Goal: Entertainment & Leisure: Consume media (video, audio)

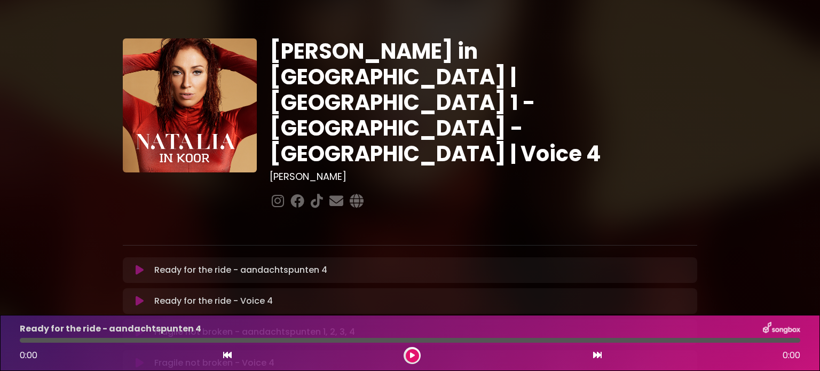
click at [141, 265] on icon at bounding box center [140, 270] width 8 height 11
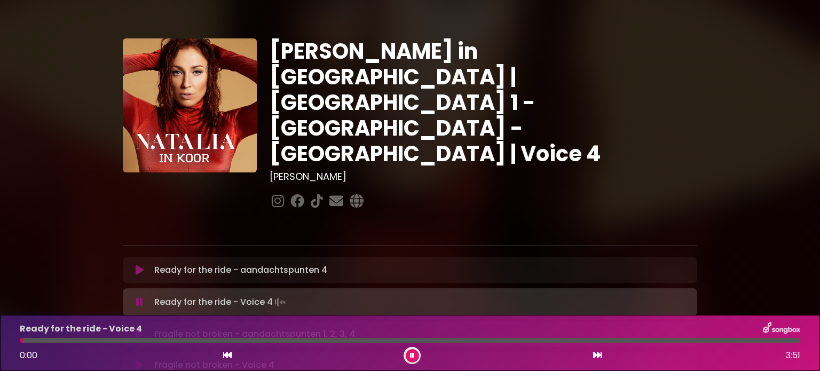
click at [407, 354] on button at bounding box center [412, 355] width 13 height 13
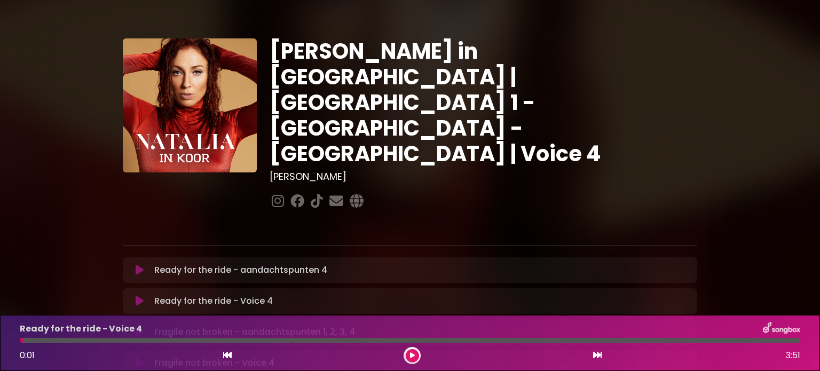
click at [414, 353] on button at bounding box center [412, 355] width 13 height 13
click at [413, 355] on icon at bounding box center [412, 355] width 4 height 6
click at [412, 353] on icon at bounding box center [412, 355] width 5 height 6
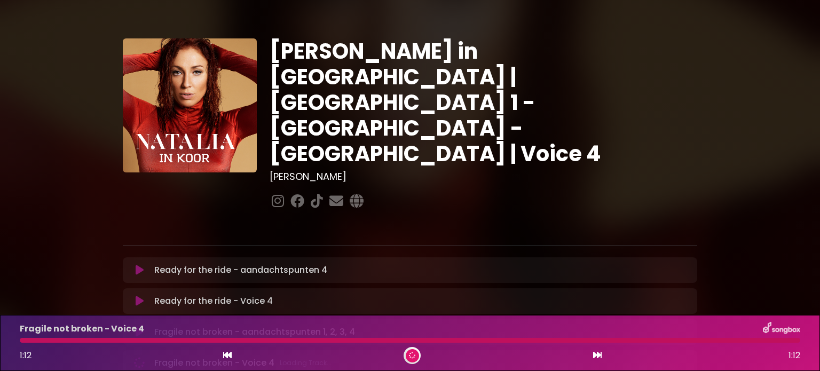
click at [599, 356] on icon at bounding box center [597, 355] width 9 height 9
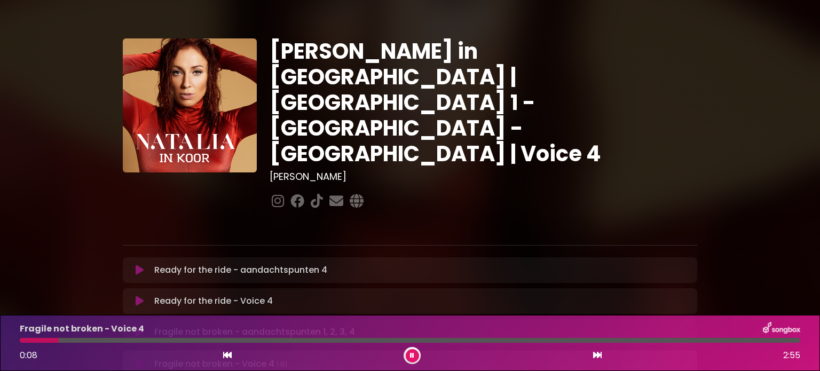
click at [232, 356] on div "0:08 2:55" at bounding box center [409, 355] width 793 height 17
click at [225, 356] on icon at bounding box center [227, 355] width 9 height 9
click at [597, 352] on icon at bounding box center [597, 355] width 9 height 9
click at [406, 351] on button at bounding box center [412, 355] width 13 height 13
click at [410, 359] on button at bounding box center [412, 355] width 13 height 13
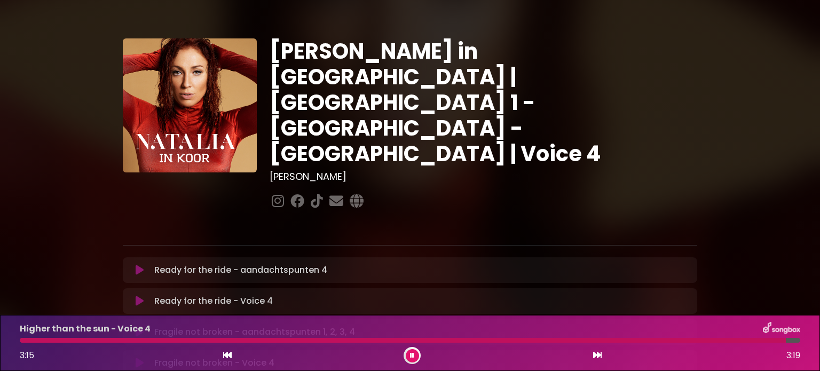
click at [593, 352] on icon at bounding box center [597, 355] width 9 height 9
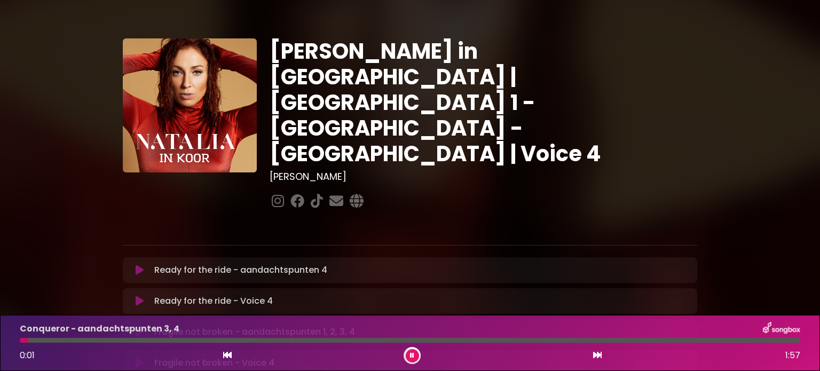
click at [404, 355] on div at bounding box center [412, 355] width 17 height 17
click at [412, 356] on icon at bounding box center [412, 355] width 5 height 7
click at [414, 358] on button at bounding box center [412, 355] width 13 height 13
click at [413, 358] on icon at bounding box center [412, 355] width 6 height 7
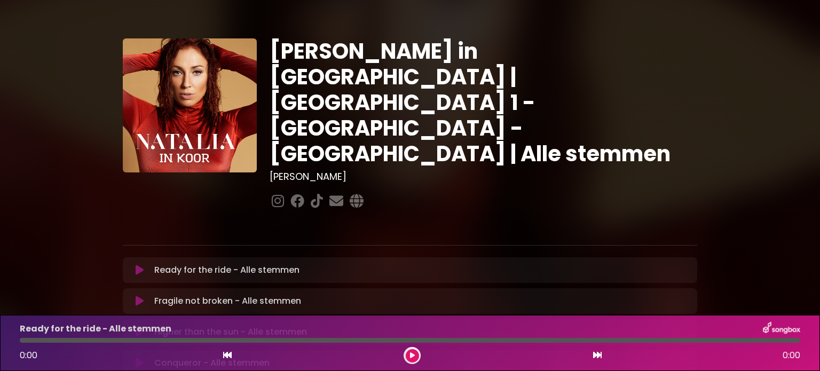
click at [135, 265] on button at bounding box center [139, 270] width 21 height 11
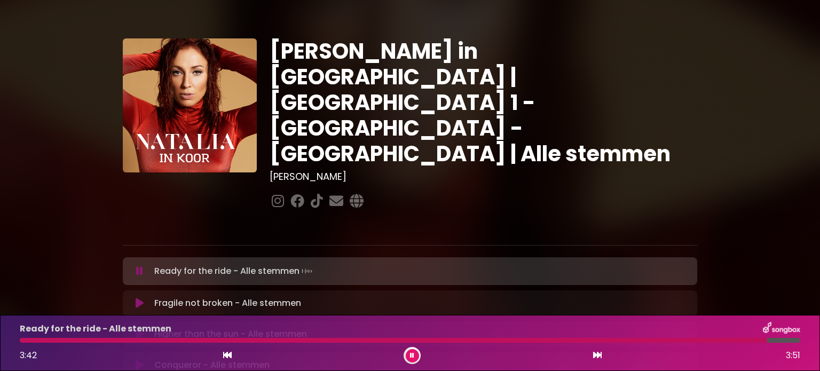
click at [420, 359] on div "3:42 3:51" at bounding box center [409, 355] width 793 height 17
click at [411, 356] on icon at bounding box center [412, 355] width 4 height 6
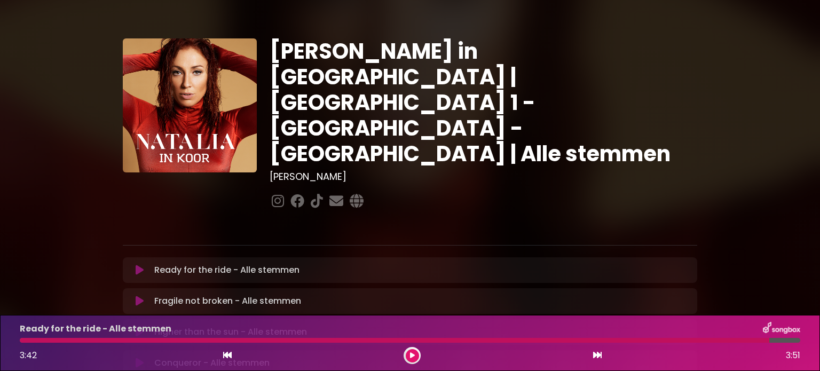
click at [410, 359] on button at bounding box center [412, 355] width 13 height 13
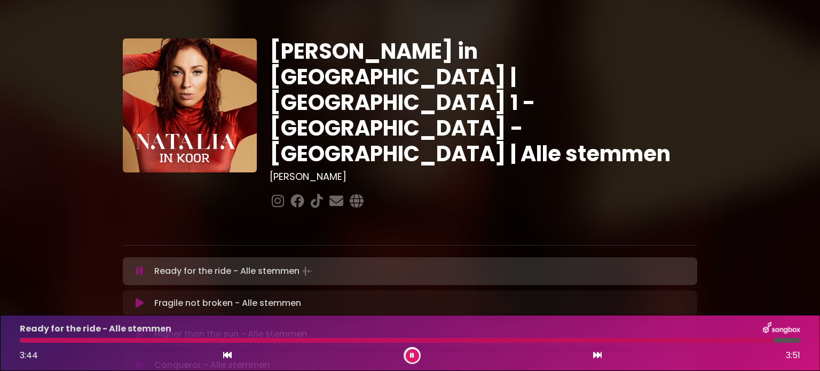
click at [600, 359] on icon at bounding box center [597, 355] width 9 height 9
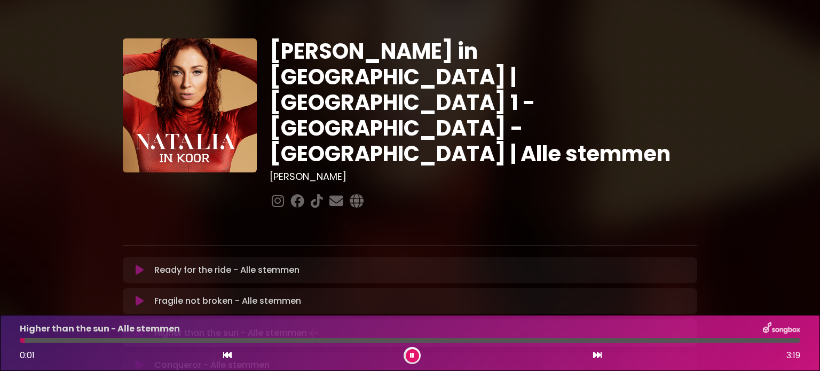
click at [410, 354] on icon at bounding box center [412, 355] width 4 height 6
click at [406, 354] on button at bounding box center [412, 355] width 13 height 13
click at [410, 357] on button at bounding box center [412, 355] width 13 height 13
click at [410, 357] on icon at bounding box center [412, 355] width 5 height 6
click at [408, 356] on button at bounding box center [412, 355] width 13 height 13
